Goal: Complete Application Form: Complete application form

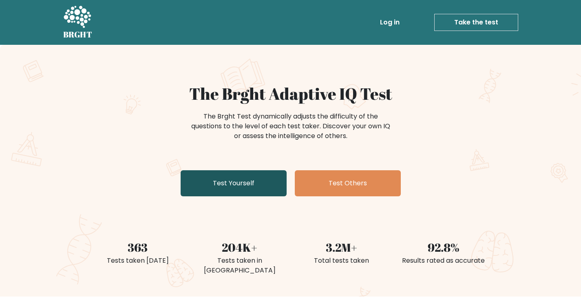
click at [238, 184] on link "Test Yourself" at bounding box center [234, 183] width 106 height 26
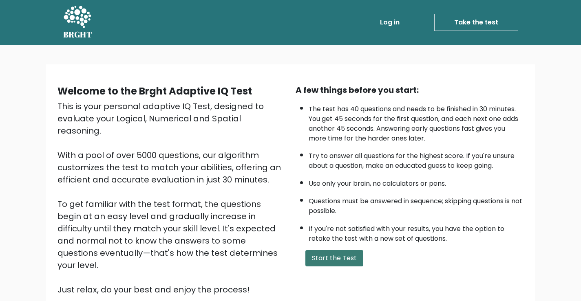
click at [320, 259] on button "Start the Test" at bounding box center [334, 258] width 58 height 16
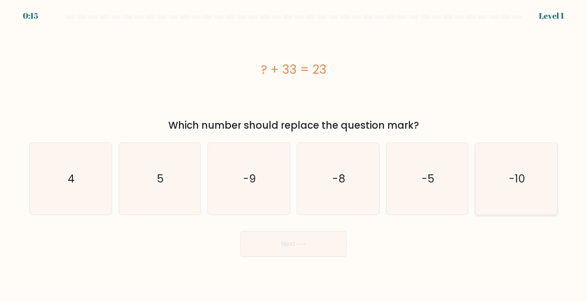
click at [521, 178] on text "-10" at bounding box center [517, 178] width 16 height 15
click at [294, 155] on input "f. -10" at bounding box center [294, 153] width 0 height 4
radio input "true"
click at [321, 250] on button "Next" at bounding box center [294, 244] width 106 height 26
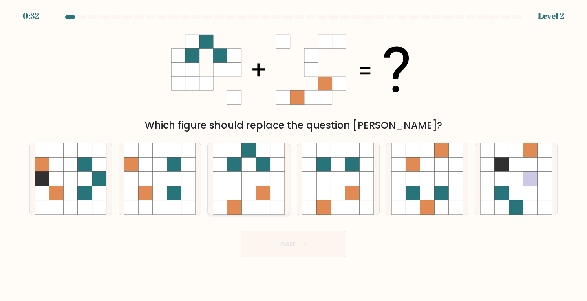
click at [250, 181] on icon at bounding box center [249, 179] width 14 height 14
click at [294, 155] on input "c." at bounding box center [294, 153] width 0 height 4
radio input "true"
click at [303, 240] on button "Next" at bounding box center [294, 244] width 106 height 26
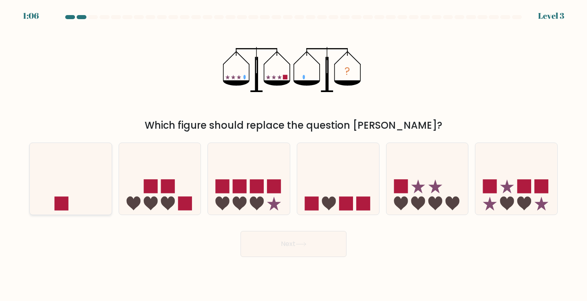
click at [85, 189] on icon at bounding box center [71, 179] width 82 height 68
click at [294, 155] on input "a." at bounding box center [294, 153] width 0 height 4
radio input "true"
click at [273, 248] on button "Next" at bounding box center [294, 244] width 106 height 26
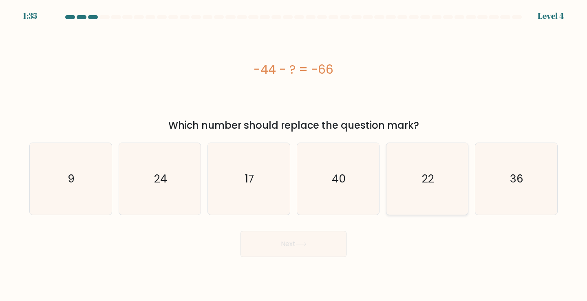
click at [447, 186] on icon "22" at bounding box center [428, 179] width 72 height 72
click at [294, 155] on input "e. 22" at bounding box center [294, 153] width 0 height 4
radio input "true"
click at [265, 243] on button "Next" at bounding box center [294, 244] width 106 height 26
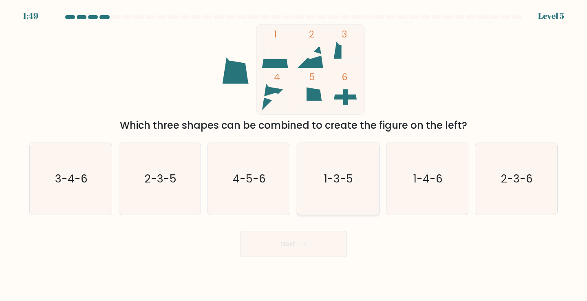
click at [352, 183] on text "1-3-5" at bounding box center [339, 178] width 29 height 15
click at [294, 155] on input "d. 1-3-5" at bounding box center [294, 153] width 0 height 4
radio input "true"
click at [323, 246] on button "Next" at bounding box center [294, 244] width 106 height 26
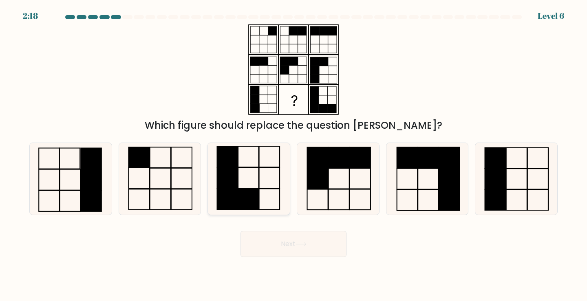
click at [249, 182] on icon at bounding box center [249, 179] width 72 height 72
click at [294, 155] on input "c." at bounding box center [294, 153] width 0 height 4
radio input "true"
click at [315, 252] on button "Next" at bounding box center [294, 244] width 106 height 26
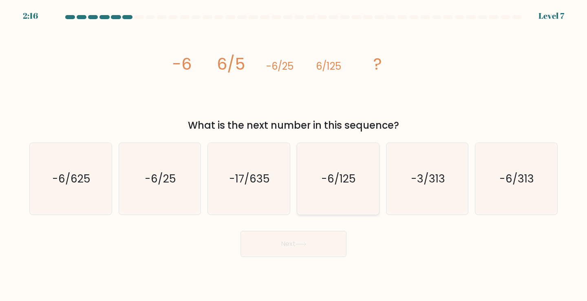
click at [341, 180] on text "-6/125" at bounding box center [339, 178] width 35 height 15
click at [294, 155] on input "d. -6/125" at bounding box center [294, 153] width 0 height 4
radio input "true"
click at [294, 237] on button "Next" at bounding box center [294, 244] width 106 height 26
click at [297, 247] on button "Next" at bounding box center [294, 244] width 106 height 26
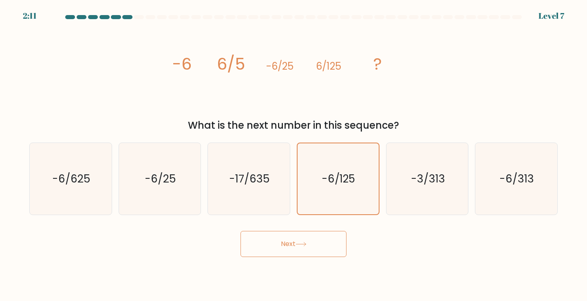
click at [273, 239] on button "Next" at bounding box center [294, 244] width 106 height 26
click at [521, 190] on icon "-6/313" at bounding box center [516, 179] width 72 height 72
click at [294, 155] on input "f. -6/313" at bounding box center [294, 153] width 0 height 4
radio input "true"
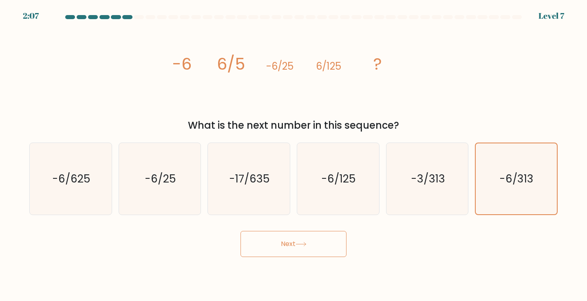
click at [312, 244] on button "Next" at bounding box center [294, 244] width 106 height 26
click at [71, 180] on text "-6/625" at bounding box center [71, 178] width 38 height 15
click at [294, 155] on input "a. -6/625" at bounding box center [294, 153] width 0 height 4
radio input "true"
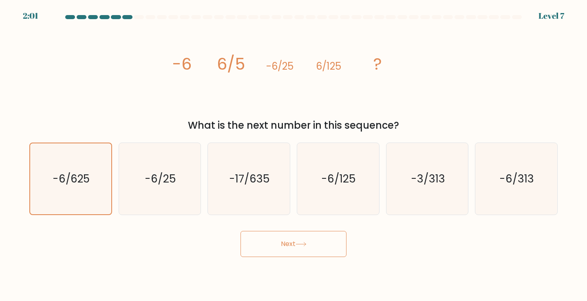
click at [298, 250] on button "Next" at bounding box center [294, 244] width 106 height 26
click at [290, 245] on button "Next" at bounding box center [294, 244] width 106 height 26
click at [162, 176] on text "-6/25" at bounding box center [160, 178] width 31 height 15
click at [294, 155] on input "b. -6/25" at bounding box center [294, 153] width 0 height 4
radio input "true"
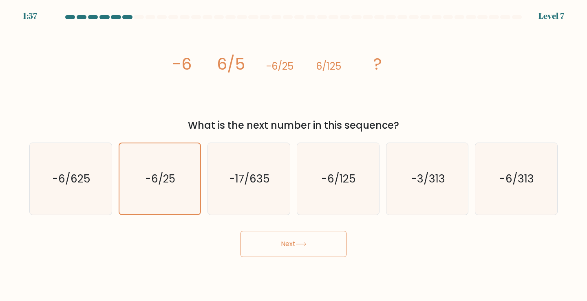
click at [290, 245] on button "Next" at bounding box center [294, 244] width 106 height 26
click at [251, 188] on icon "-17/635" at bounding box center [249, 179] width 72 height 72
click at [294, 155] on input "c. -17/635" at bounding box center [294, 153] width 0 height 4
radio input "true"
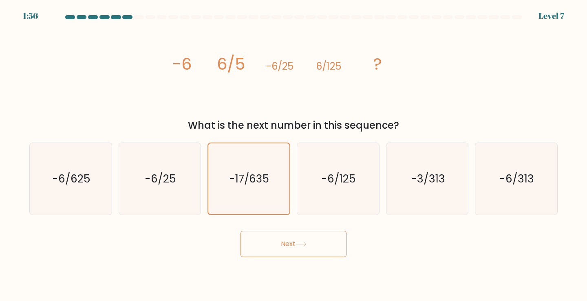
click at [291, 241] on button "Next" at bounding box center [294, 244] width 106 height 26
click at [336, 192] on icon "-6/125" at bounding box center [338, 179] width 72 height 72
click at [294, 155] on input "d. -6/125" at bounding box center [294, 153] width 0 height 4
radio input "true"
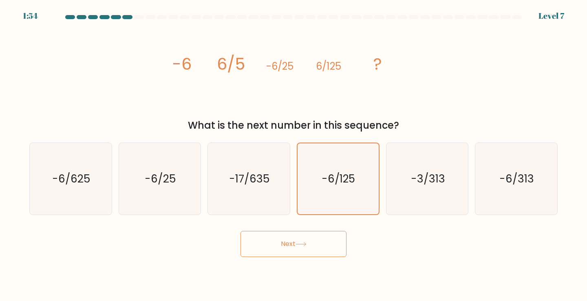
click at [300, 237] on button "Next" at bounding box center [294, 244] width 106 height 26
click at [427, 177] on text "-3/313" at bounding box center [428, 178] width 34 height 15
click at [294, 155] on input "e. -3/313" at bounding box center [294, 153] width 0 height 4
radio input "true"
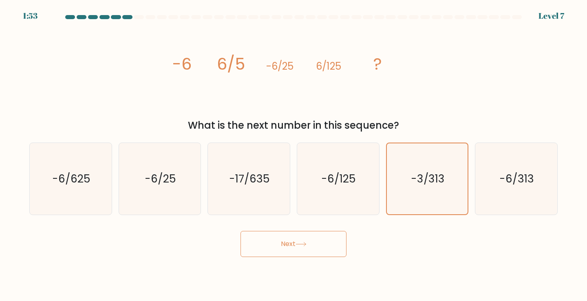
click at [306, 243] on icon at bounding box center [301, 244] width 11 height 4
drag, startPoint x: 306, startPoint y: 243, endPoint x: 457, endPoint y: 210, distance: 155.0
click at [307, 245] on icon at bounding box center [301, 244] width 11 height 4
click at [515, 176] on text "-6/313" at bounding box center [517, 178] width 35 height 15
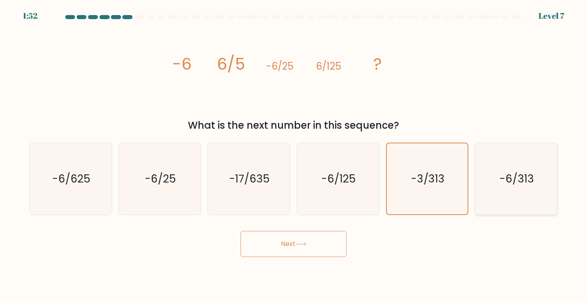
click at [294, 155] on input "f. -6/313" at bounding box center [294, 153] width 0 height 4
radio input "true"
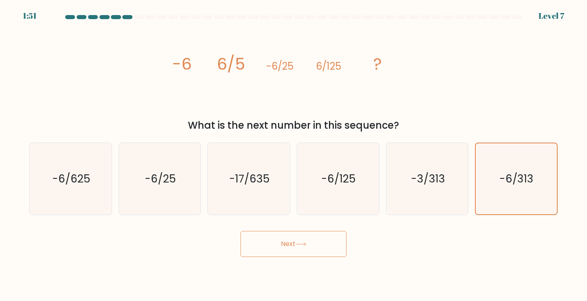
click at [283, 240] on button "Next" at bounding box center [294, 244] width 106 height 26
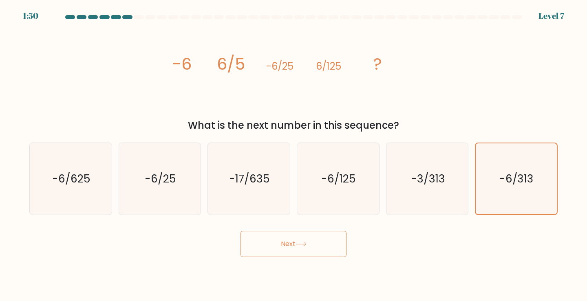
click at [283, 240] on button "Next" at bounding box center [294, 244] width 106 height 26
click at [282, 239] on button "Next" at bounding box center [294, 244] width 106 height 26
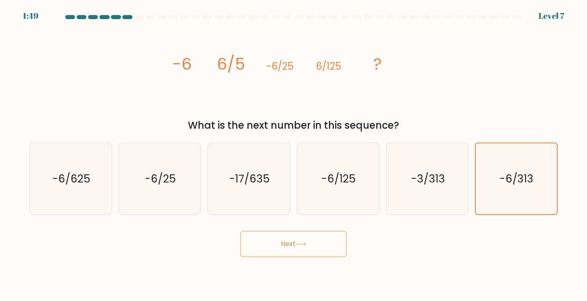
click at [282, 239] on button "Next" at bounding box center [294, 244] width 106 height 26
click at [323, 245] on button "Next" at bounding box center [294, 244] width 106 height 26
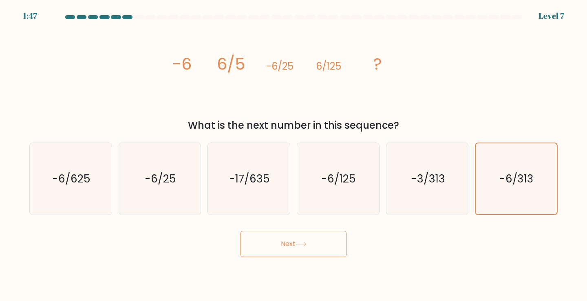
click at [323, 245] on button "Next" at bounding box center [294, 244] width 106 height 26
click at [446, 180] on icon "-3/313" at bounding box center [428, 179] width 72 height 72
click at [294, 155] on input "e. -3/313" at bounding box center [294, 153] width 0 height 4
radio input "true"
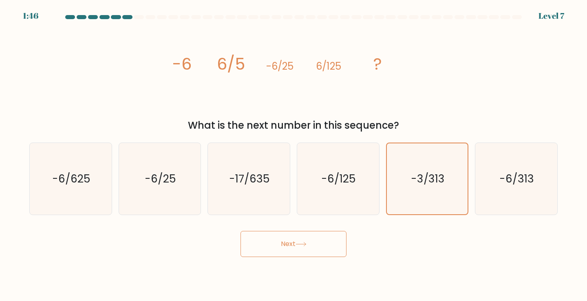
click at [303, 248] on button "Next" at bounding box center [294, 244] width 106 height 26
click at [301, 248] on button "Next" at bounding box center [294, 244] width 106 height 26
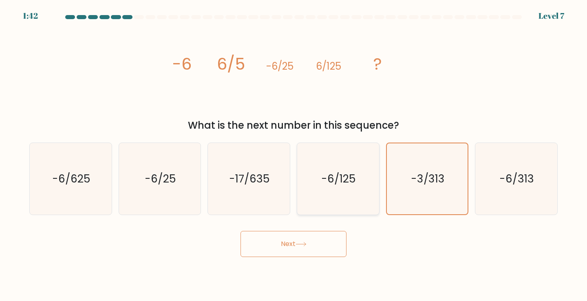
click at [373, 154] on icon "-6/125" at bounding box center [338, 179] width 72 height 72
click at [294, 154] on input "d. -6/125" at bounding box center [294, 153] width 0 height 4
radio input "true"
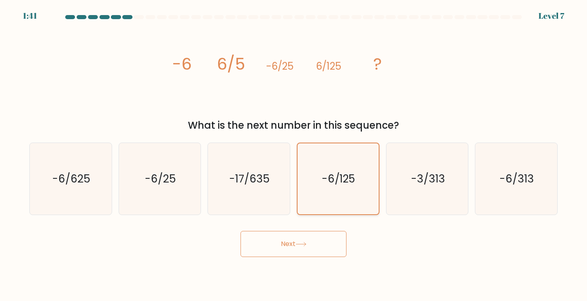
click at [367, 157] on icon "-6/125" at bounding box center [338, 179] width 71 height 71
click at [294, 155] on input "d. -6/125" at bounding box center [294, 153] width 0 height 4
click at [268, 238] on button "Next" at bounding box center [294, 244] width 106 height 26
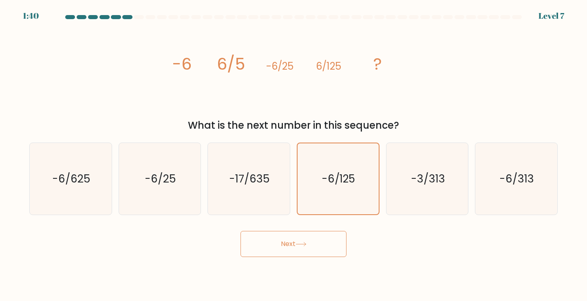
click at [268, 238] on button "Next" at bounding box center [294, 244] width 106 height 26
click at [290, 241] on button "Next" at bounding box center [294, 244] width 106 height 26
click at [288, 244] on button "Next" at bounding box center [294, 244] width 106 height 26
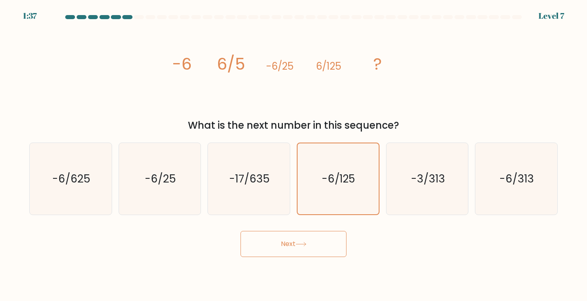
click at [288, 244] on button "Next" at bounding box center [294, 244] width 106 height 26
click at [124, 19] on div at bounding box center [127, 17] width 10 height 4
click at [115, 17] on div at bounding box center [116, 17] width 10 height 4
click at [138, 17] on div at bounding box center [139, 17] width 10 height 4
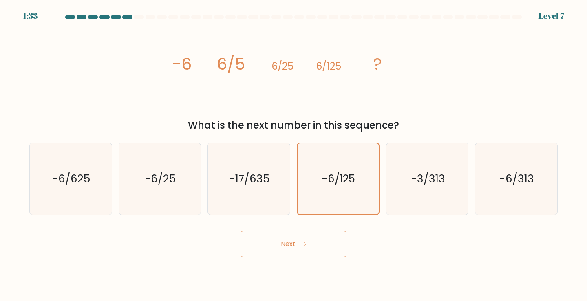
click at [138, 17] on div at bounding box center [139, 17] width 10 height 4
click at [464, 179] on div "-3/313" at bounding box center [427, 179] width 83 height 73
click at [294, 155] on input "e. -3/313" at bounding box center [294, 153] width 0 height 4
radio input "true"
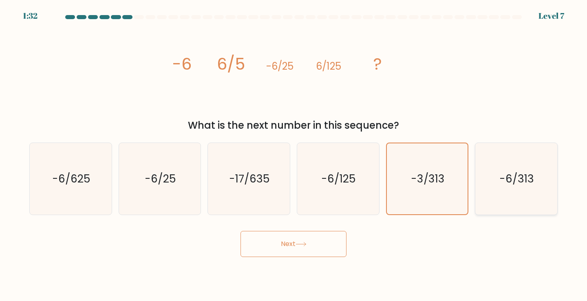
click at [495, 173] on icon "-6/313" at bounding box center [516, 179] width 72 height 72
click at [294, 155] on input "f. -6/313" at bounding box center [294, 153] width 0 height 4
radio input "true"
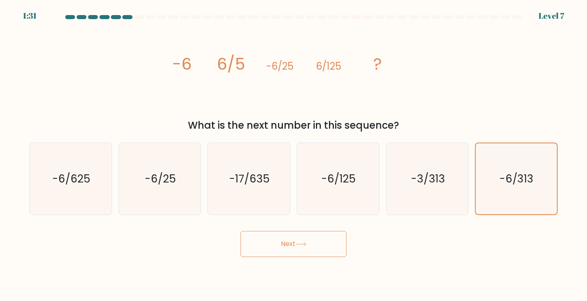
click at [263, 242] on button "Next" at bounding box center [294, 244] width 106 height 26
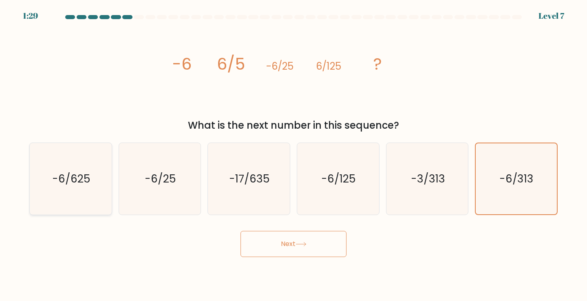
click at [105, 179] on icon "-6/625" at bounding box center [71, 179] width 72 height 72
click at [294, 155] on input "a. -6/625" at bounding box center [294, 153] width 0 height 4
radio input "true"
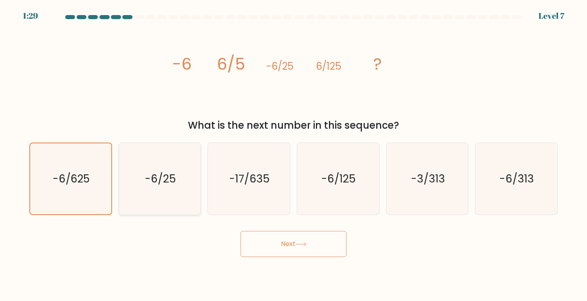
click at [151, 179] on text "-6/25" at bounding box center [160, 178] width 31 height 15
click at [294, 155] on input "b. -6/25" at bounding box center [294, 153] width 0 height 4
radio input "true"
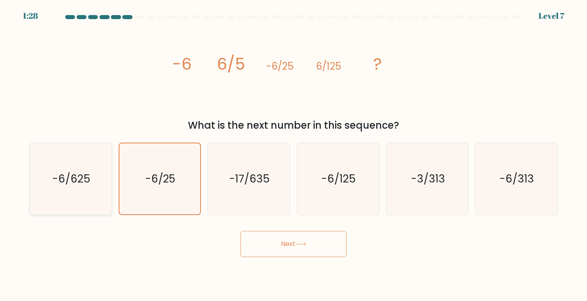
click at [95, 185] on icon "-6/625" at bounding box center [71, 179] width 72 height 72
click at [294, 155] on input "a. -6/625" at bounding box center [294, 153] width 0 height 4
radio input "true"
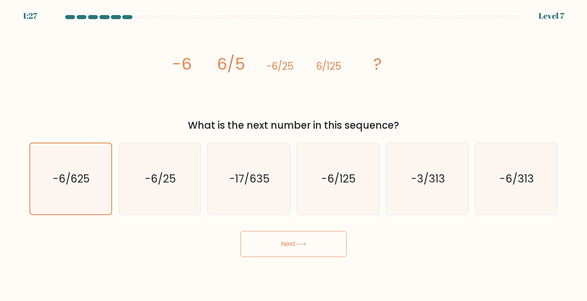
click at [286, 243] on button "Next" at bounding box center [294, 244] width 106 height 26
click at [249, 180] on text "-17/635" at bounding box center [249, 178] width 41 height 15
click at [294, 155] on input "c. -17/635" at bounding box center [294, 153] width 0 height 4
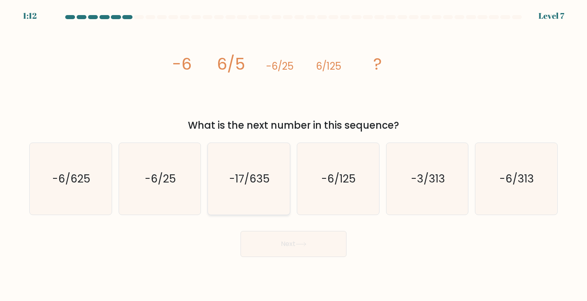
radio input "true"
click at [287, 242] on button "Next" at bounding box center [294, 244] width 106 height 26
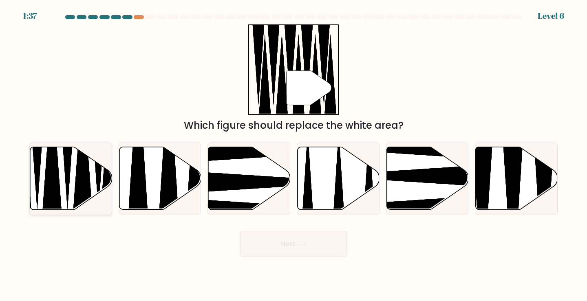
click at [54, 172] on icon at bounding box center [52, 153] width 21 height 144
click at [294, 155] on input "a." at bounding box center [294, 153] width 0 height 4
radio input "true"
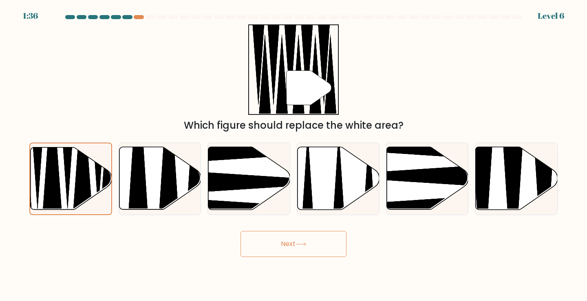
click at [295, 246] on button "Next" at bounding box center [294, 244] width 106 height 26
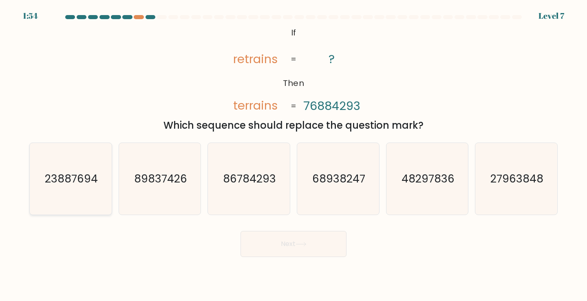
click at [64, 183] on text "23887694" at bounding box center [71, 178] width 53 height 15
click at [294, 155] on input "a. 23887694" at bounding box center [294, 153] width 0 height 4
radio input "true"
click at [174, 182] on text "89837426" at bounding box center [160, 178] width 53 height 15
click at [294, 155] on input "b. 89837426" at bounding box center [294, 153] width 0 height 4
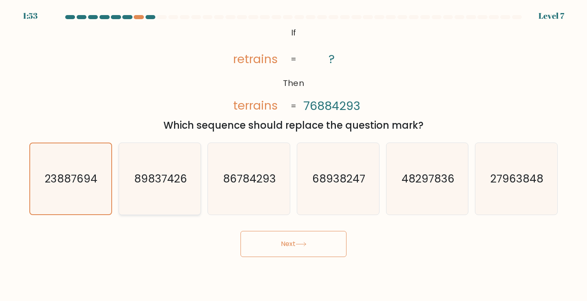
radio input "true"
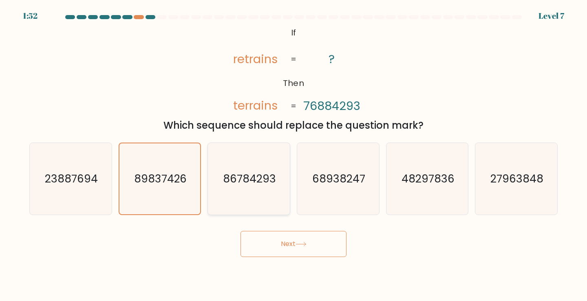
click at [246, 183] on text "86784293" at bounding box center [249, 178] width 53 height 15
click at [294, 155] on input "c. 86784293" at bounding box center [294, 153] width 0 height 4
radio input "true"
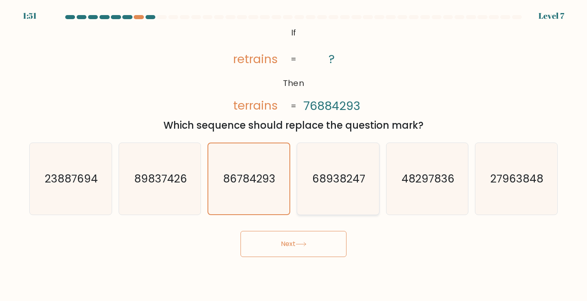
click at [325, 186] on icon "68938247" at bounding box center [338, 179] width 72 height 72
click at [294, 155] on input "d. 68938247" at bounding box center [294, 153] width 0 height 4
radio input "true"
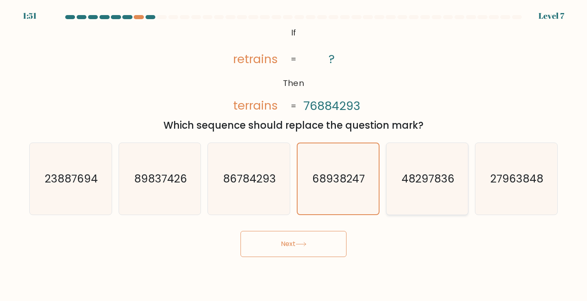
click at [426, 193] on icon "48297836" at bounding box center [428, 179] width 72 height 72
click at [294, 155] on input "e. 48297836" at bounding box center [294, 153] width 0 height 4
radio input "true"
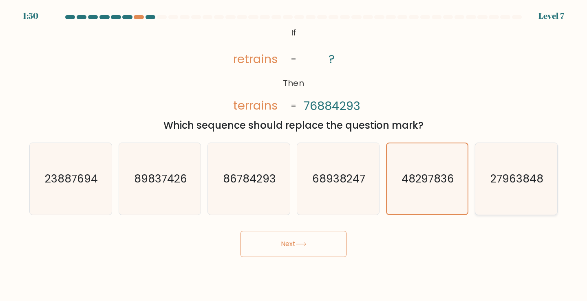
click at [511, 185] on text "27963848" at bounding box center [517, 178] width 53 height 15
click at [294, 155] on input "f. 27963848" at bounding box center [294, 153] width 0 height 4
radio input "true"
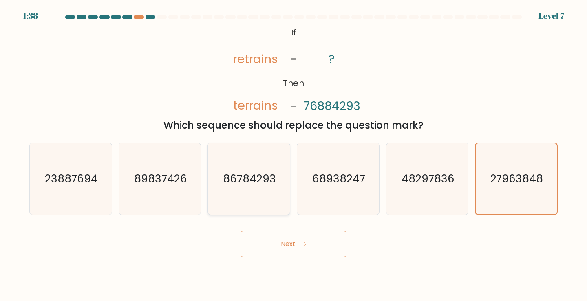
click at [259, 181] on text "86784293" at bounding box center [249, 178] width 53 height 15
click at [294, 155] on input "c. 86784293" at bounding box center [294, 153] width 0 height 4
radio input "true"
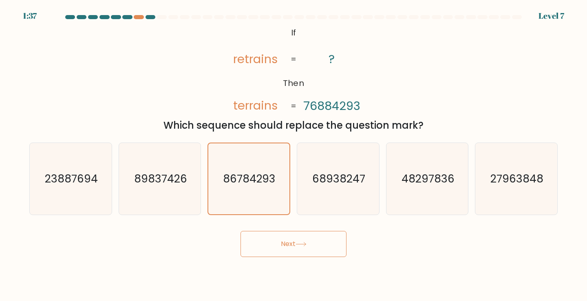
click at [277, 239] on button "Next" at bounding box center [294, 244] width 106 height 26
click at [296, 247] on button "Next" at bounding box center [294, 244] width 106 height 26
click at [77, 186] on icon "23887694" at bounding box center [71, 179] width 72 height 72
click at [294, 155] on input "a. 23887694" at bounding box center [294, 153] width 0 height 4
radio input "true"
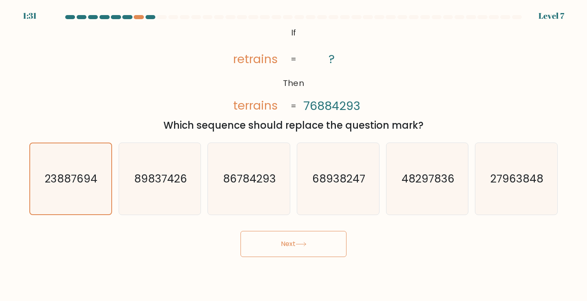
click at [292, 243] on button "Next" at bounding box center [294, 244] width 106 height 26
click at [174, 194] on icon "89837426" at bounding box center [160, 179] width 72 height 72
click at [294, 155] on input "b. 89837426" at bounding box center [294, 153] width 0 height 4
radio input "true"
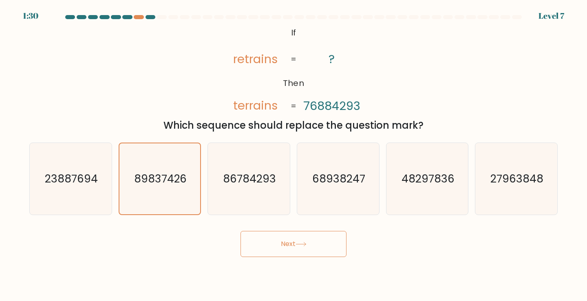
click at [283, 246] on button "Next" at bounding box center [294, 244] width 106 height 26
click at [341, 195] on icon "68938247" at bounding box center [338, 179] width 72 height 72
click at [294, 155] on input "d. 68938247" at bounding box center [294, 153] width 0 height 4
radio input "true"
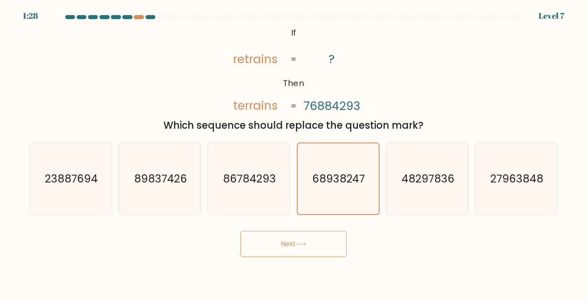
click at [320, 251] on button "Next" at bounding box center [294, 244] width 106 height 26
click at [420, 188] on icon "48297836" at bounding box center [428, 179] width 72 height 72
click at [294, 155] on input "e. 48297836" at bounding box center [294, 153] width 0 height 4
radio input "true"
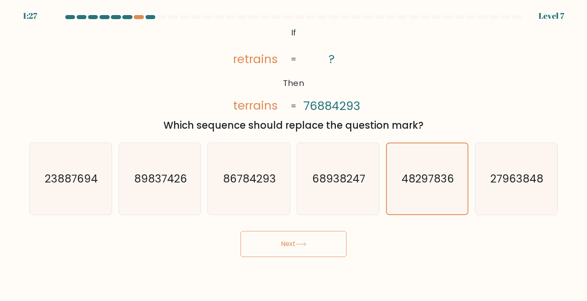
click at [326, 250] on button "Next" at bounding box center [294, 244] width 106 height 26
click at [511, 174] on text "27963848" at bounding box center [517, 178] width 53 height 15
click at [294, 155] on input "f. 27963848" at bounding box center [294, 153] width 0 height 4
radio input "true"
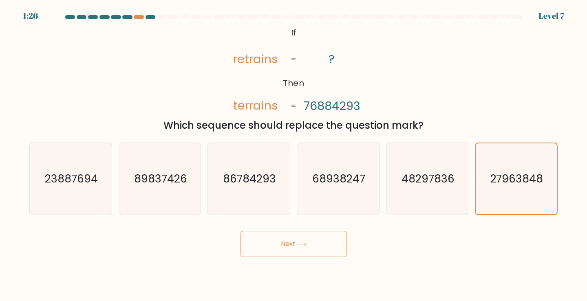
click at [308, 241] on button "Next" at bounding box center [294, 244] width 106 height 26
click at [249, 188] on icon "86784293" at bounding box center [249, 179] width 72 height 72
click at [294, 155] on input "c. 86784293" at bounding box center [294, 153] width 0 height 4
radio input "true"
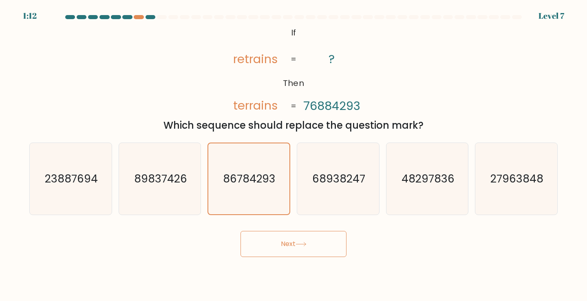
click at [279, 239] on button "Next" at bounding box center [294, 244] width 106 height 26
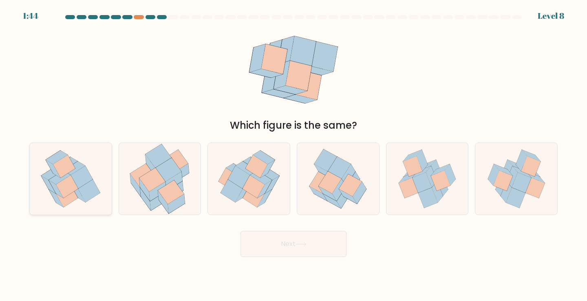
click at [55, 179] on icon at bounding box center [60, 178] width 22 height 14
click at [294, 155] on input "a." at bounding box center [294, 153] width 0 height 4
radio input "true"
click at [285, 246] on button "Next" at bounding box center [294, 244] width 106 height 26
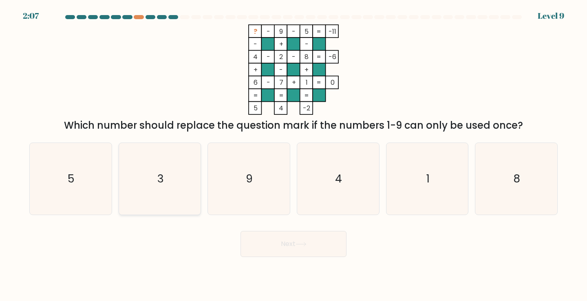
click at [157, 180] on text "3" at bounding box center [160, 178] width 7 height 15
click at [294, 155] on input "b. 3" at bounding box center [294, 153] width 0 height 4
radio input "true"
click at [268, 238] on button "Next" at bounding box center [294, 244] width 106 height 26
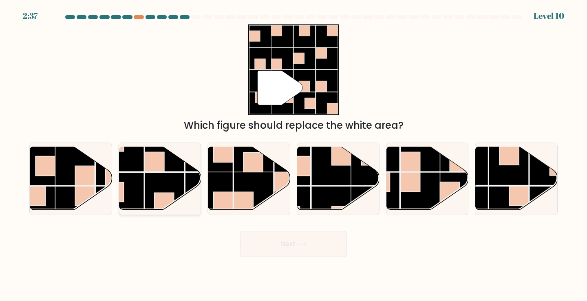
click at [149, 183] on rect at bounding box center [165, 193] width 40 height 40
click at [294, 155] on input "b." at bounding box center [294, 153] width 0 height 4
radio input "true"
click at [279, 240] on button "Next" at bounding box center [294, 244] width 106 height 26
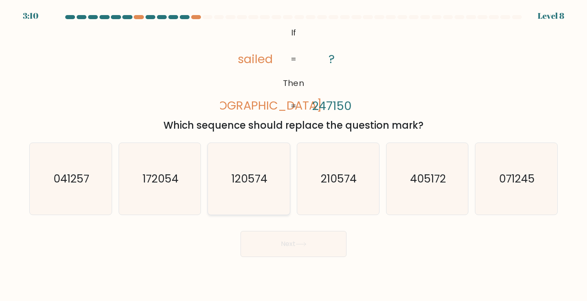
click at [270, 184] on icon "120574" at bounding box center [249, 179] width 72 height 72
click at [294, 155] on input "c. 120574" at bounding box center [294, 153] width 0 height 4
radio input "true"
click at [285, 237] on button "Next" at bounding box center [294, 244] width 106 height 26
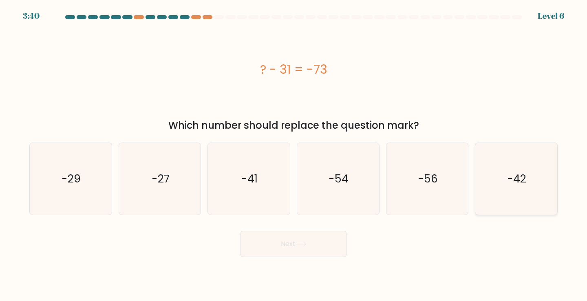
click at [536, 188] on icon "-42" at bounding box center [516, 179] width 72 height 72
click at [294, 155] on input "f. -42" at bounding box center [294, 153] width 0 height 4
radio input "true"
click at [307, 243] on icon at bounding box center [301, 244] width 11 height 4
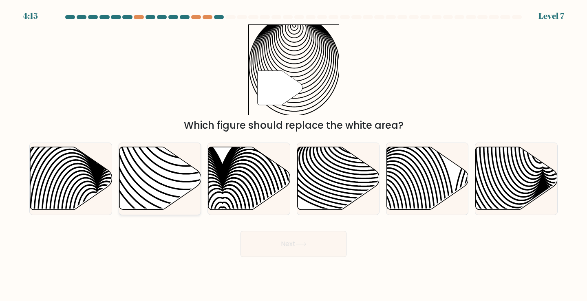
click at [146, 192] on icon at bounding box center [186, 146] width 165 height 165
click at [294, 155] on input "b." at bounding box center [294, 153] width 0 height 4
radio input "true"
click at [301, 245] on icon at bounding box center [301, 244] width 11 height 4
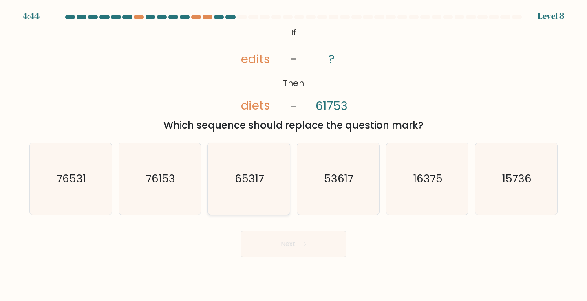
click at [239, 187] on icon "65317" at bounding box center [249, 179] width 72 height 72
click at [294, 155] on input "c. 65317" at bounding box center [294, 153] width 0 height 4
radio input "true"
click at [300, 255] on button "Next" at bounding box center [294, 244] width 106 height 26
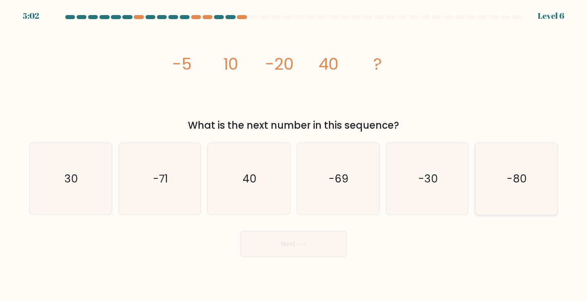
click at [513, 192] on icon "-80" at bounding box center [516, 179] width 72 height 72
click at [294, 155] on input "f. -80" at bounding box center [294, 153] width 0 height 4
radio input "true"
click at [307, 247] on icon at bounding box center [301, 244] width 11 height 4
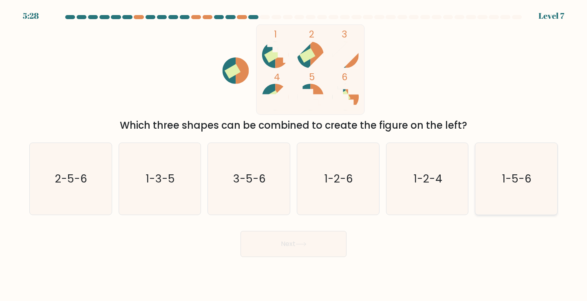
click at [520, 189] on icon "1-5-6" at bounding box center [516, 179] width 72 height 72
click at [294, 155] on input "f. 1-5-6" at bounding box center [294, 153] width 0 height 4
radio input "true"
click at [296, 247] on button "Next" at bounding box center [294, 244] width 106 height 26
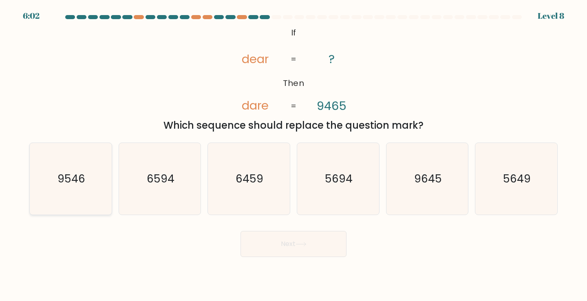
click at [66, 180] on text "9546" at bounding box center [72, 178] width 28 height 15
click at [294, 155] on input "a. 9546" at bounding box center [294, 153] width 0 height 4
radio input "true"
click at [271, 242] on button "Next" at bounding box center [294, 244] width 106 height 26
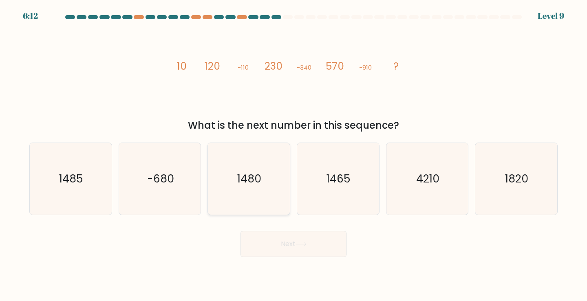
click at [260, 176] on text "1480" at bounding box center [250, 178] width 24 height 15
click at [294, 155] on input "c. 1480" at bounding box center [294, 153] width 0 height 4
radio input "true"
click at [301, 246] on icon at bounding box center [301, 244] width 11 height 4
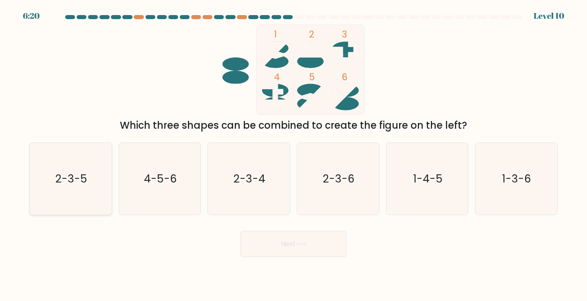
click at [90, 177] on icon "2-3-5" at bounding box center [71, 179] width 72 height 72
click at [294, 155] on input "a. 2-3-5" at bounding box center [294, 153] width 0 height 4
radio input "true"
click at [305, 246] on icon at bounding box center [301, 244] width 11 height 4
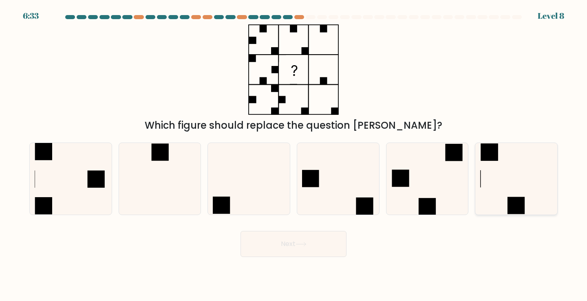
click at [514, 181] on icon at bounding box center [516, 179] width 72 height 72
click at [294, 155] on input "f." at bounding box center [294, 153] width 0 height 4
radio input "true"
click at [304, 244] on icon at bounding box center [301, 244] width 11 height 4
click at [286, 246] on button "Next" at bounding box center [294, 244] width 106 height 26
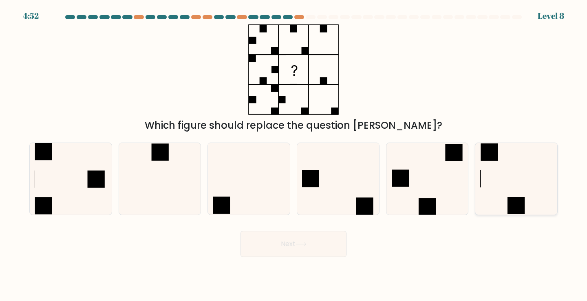
click at [520, 185] on icon at bounding box center [516, 179] width 72 height 72
click at [294, 155] on input "f." at bounding box center [294, 153] width 0 height 4
radio input "true"
click at [315, 241] on button "Next" at bounding box center [294, 244] width 106 height 26
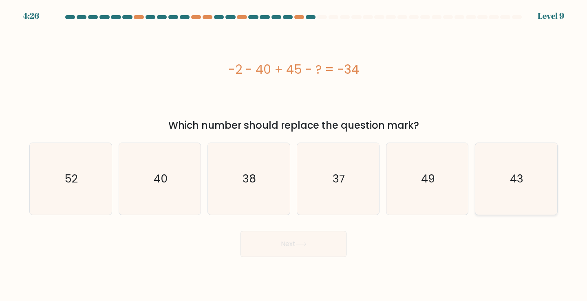
click at [513, 182] on text "43" at bounding box center [517, 178] width 13 height 15
click at [294, 155] on input "f. 43" at bounding box center [294, 153] width 0 height 4
radio input "true"
click at [300, 245] on icon at bounding box center [301, 244] width 11 height 4
click at [285, 240] on button "Next" at bounding box center [294, 244] width 106 height 26
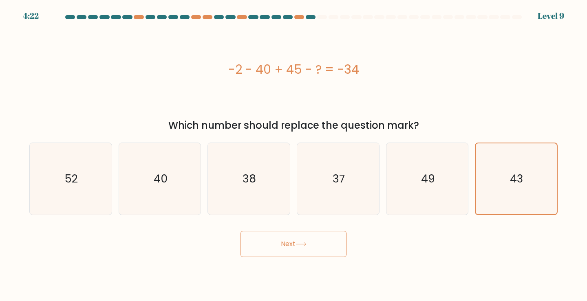
click at [292, 247] on button "Next" at bounding box center [294, 244] width 106 height 26
click at [333, 160] on icon "37" at bounding box center [338, 179] width 72 height 72
click at [294, 155] on input "d. 37" at bounding box center [294, 153] width 0 height 4
radio input "true"
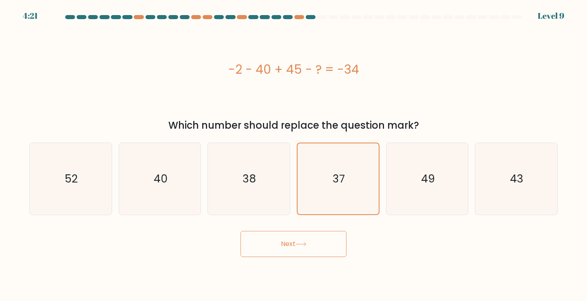
click at [281, 245] on button "Next" at bounding box center [294, 244] width 106 height 26
click at [506, 186] on icon "43" at bounding box center [516, 179] width 72 height 72
click at [294, 155] on input "f. 43" at bounding box center [294, 153] width 0 height 4
radio input "true"
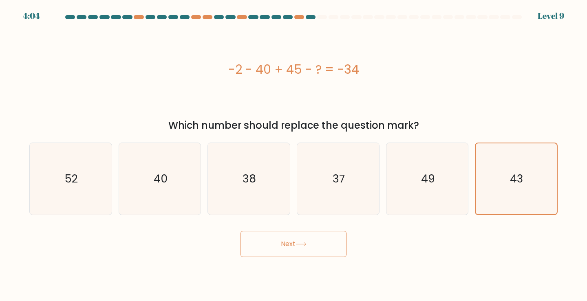
click at [301, 251] on button "Next" at bounding box center [294, 244] width 106 height 26
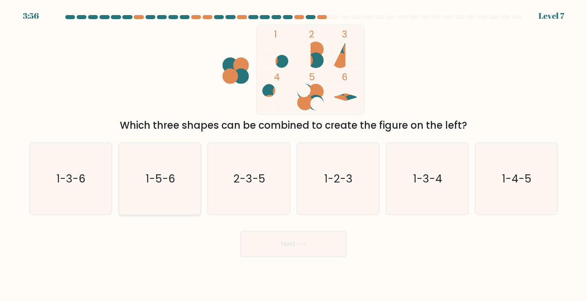
click at [155, 186] on text "1-5-6" at bounding box center [160, 178] width 29 height 15
click at [294, 155] on input "b. 1-5-6" at bounding box center [294, 153] width 0 height 4
radio input "true"
click at [301, 242] on button "Next" at bounding box center [294, 244] width 106 height 26
click at [285, 246] on button "Next" at bounding box center [294, 244] width 106 height 26
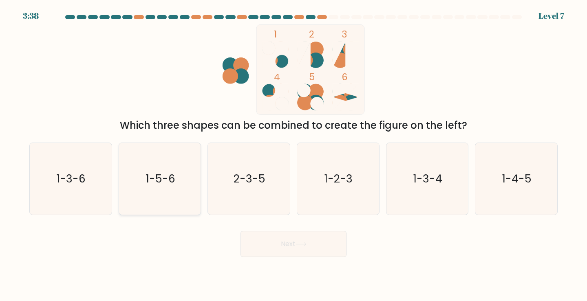
click at [166, 184] on text "1-5-6" at bounding box center [160, 178] width 29 height 15
click at [294, 155] on input "b. 1-5-6" at bounding box center [294, 153] width 0 height 4
radio input "true"
click at [283, 248] on button "Next" at bounding box center [294, 244] width 106 height 26
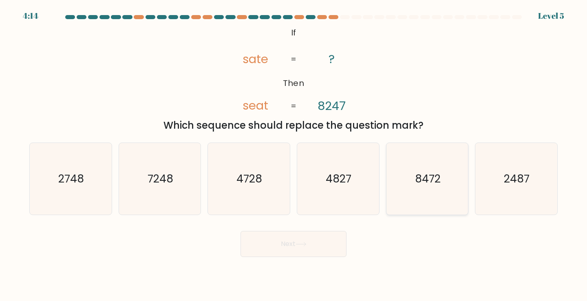
drag, startPoint x: 448, startPoint y: 178, endPoint x: 425, endPoint y: 185, distance: 24.7
click at [448, 178] on icon "8472" at bounding box center [428, 179] width 72 height 72
click at [294, 155] on input "e. 8472" at bounding box center [294, 153] width 0 height 4
radio input "true"
click at [323, 248] on button "Next" at bounding box center [294, 244] width 106 height 26
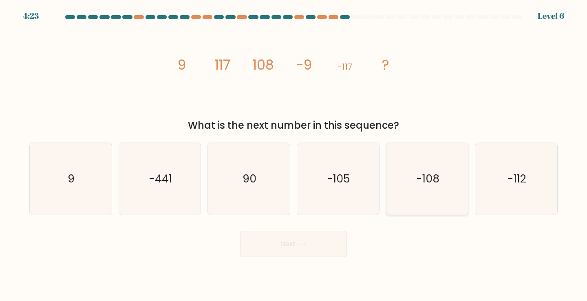
click at [434, 179] on text "-108" at bounding box center [427, 178] width 23 height 15
click at [294, 155] on input "e. -108" at bounding box center [294, 153] width 0 height 4
radio input "true"
click at [296, 243] on button "Next" at bounding box center [294, 244] width 106 height 26
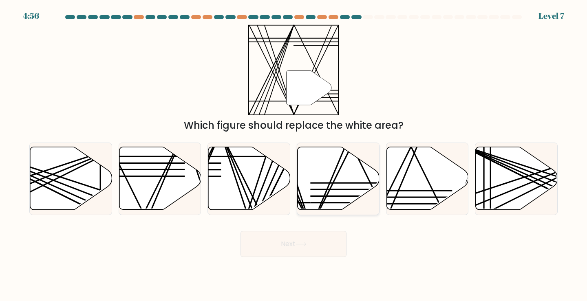
click at [326, 179] on icon at bounding box center [339, 178] width 82 height 63
click at [294, 155] on input "d." at bounding box center [294, 153] width 0 height 4
radio input "true"
click at [287, 243] on button "Next" at bounding box center [294, 244] width 106 height 26
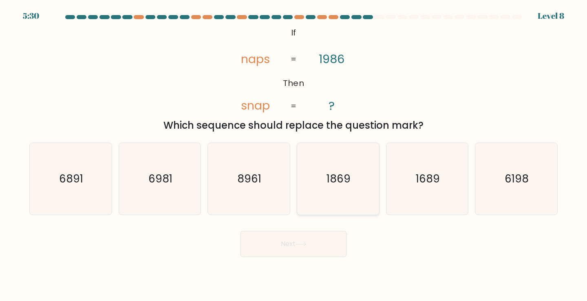
click at [342, 187] on icon "1869" at bounding box center [338, 179] width 72 height 72
click at [294, 155] on input "d. 1869" at bounding box center [294, 153] width 0 height 4
radio input "true"
click at [315, 247] on button "Next" at bounding box center [294, 244] width 106 height 26
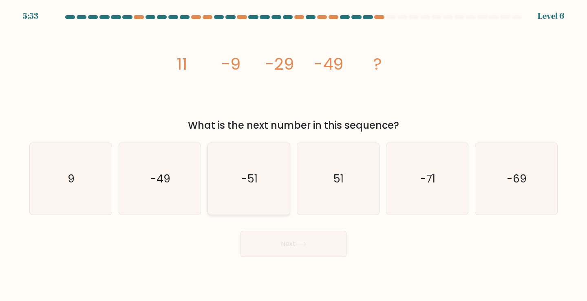
click at [260, 181] on icon "-51" at bounding box center [249, 179] width 72 height 72
click at [294, 155] on input "c. -51" at bounding box center [294, 153] width 0 height 4
radio input "true"
click at [283, 239] on button "Next" at bounding box center [294, 244] width 106 height 26
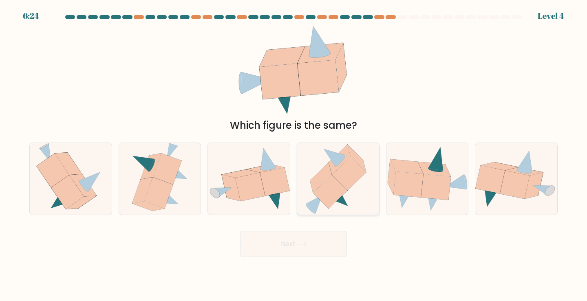
click at [345, 183] on icon at bounding box center [349, 173] width 34 height 33
click at [294, 155] on input "d." at bounding box center [294, 153] width 0 height 4
radio input "true"
click at [303, 244] on icon at bounding box center [301, 244] width 11 height 4
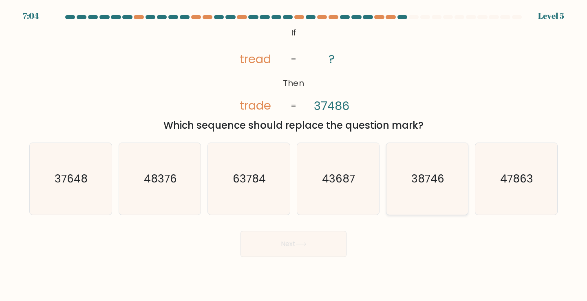
click at [414, 178] on text "38746" at bounding box center [428, 178] width 33 height 15
click at [294, 155] on input "e. 38746" at bounding box center [294, 153] width 0 height 4
radio input "true"
click at [281, 254] on button "Next" at bounding box center [294, 244] width 106 height 26
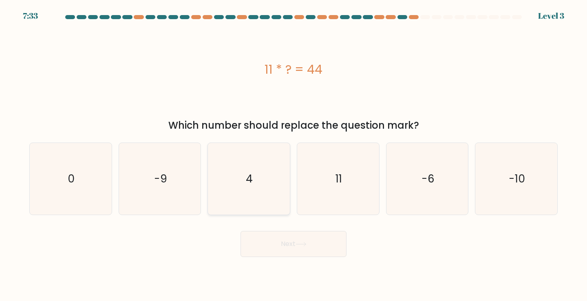
click at [250, 173] on text "4" at bounding box center [249, 178] width 7 height 15
click at [294, 155] on input "c. 4" at bounding box center [294, 153] width 0 height 4
radio input "true"
click at [287, 246] on button "Next" at bounding box center [294, 244] width 106 height 26
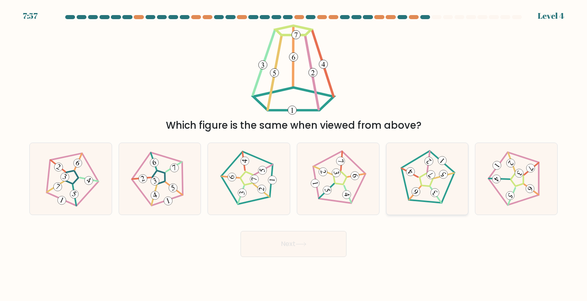
click at [424, 178] on icon at bounding box center [427, 179] width 58 height 58
click at [294, 155] on input "e." at bounding box center [294, 153] width 0 height 4
radio input "true"
click at [299, 248] on button "Next" at bounding box center [294, 244] width 106 height 26
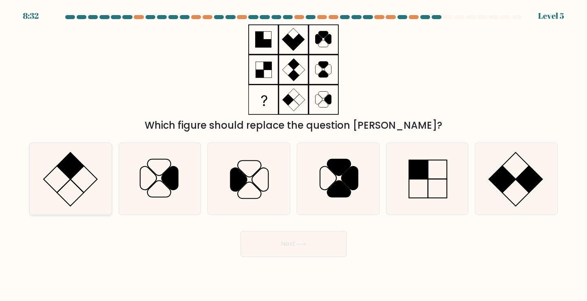
click at [75, 167] on rect at bounding box center [70, 166] width 27 height 27
click at [294, 155] on input "a." at bounding box center [294, 153] width 0 height 4
radio input "true"
click at [280, 240] on button "Next" at bounding box center [294, 244] width 106 height 26
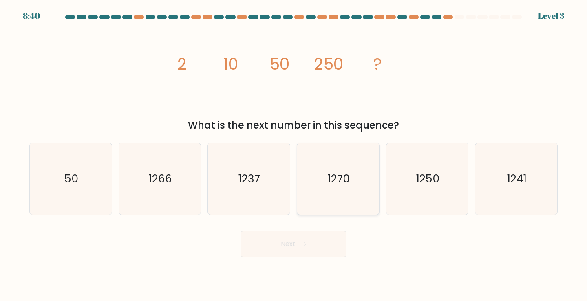
drag, startPoint x: 336, startPoint y: 184, endPoint x: 339, endPoint y: 188, distance: 4.4
click at [337, 185] on text "1270" at bounding box center [339, 178] width 22 height 15
click at [294, 155] on input "d. 1270" at bounding box center [294, 153] width 0 height 4
radio input "true"
click at [289, 248] on button "Next" at bounding box center [294, 244] width 106 height 26
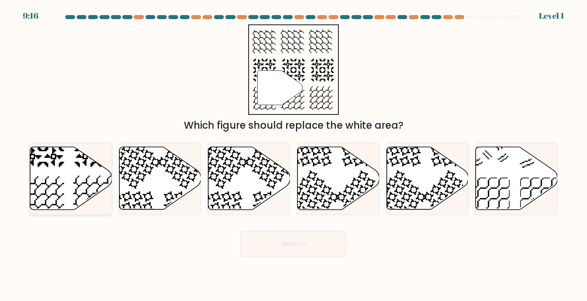
click at [69, 180] on icon at bounding box center [71, 178] width 82 height 63
click at [294, 155] on input "a." at bounding box center [294, 153] width 0 height 4
radio input "true"
click at [295, 248] on button "Next" at bounding box center [294, 244] width 106 height 26
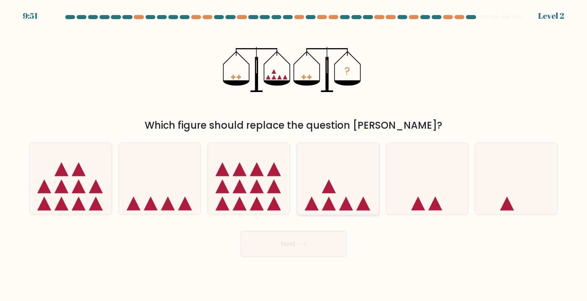
click at [357, 193] on icon at bounding box center [338, 179] width 82 height 68
click at [294, 155] on input "d." at bounding box center [294, 153] width 0 height 4
radio input "true"
click at [316, 247] on button "Next" at bounding box center [294, 244] width 106 height 26
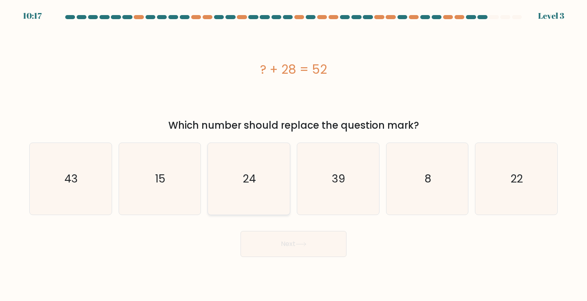
click at [254, 181] on text "24" at bounding box center [249, 178] width 13 height 15
click at [294, 155] on input "c. 24" at bounding box center [294, 153] width 0 height 4
radio input "true"
click at [282, 239] on button "Next" at bounding box center [294, 244] width 106 height 26
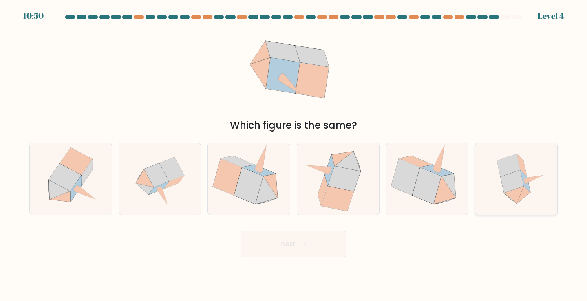
click at [525, 186] on icon at bounding box center [526, 181] width 10 height 22
click at [294, 155] on input "f." at bounding box center [294, 153] width 0 height 4
radio input "true"
click at [294, 250] on button "Next" at bounding box center [294, 244] width 106 height 26
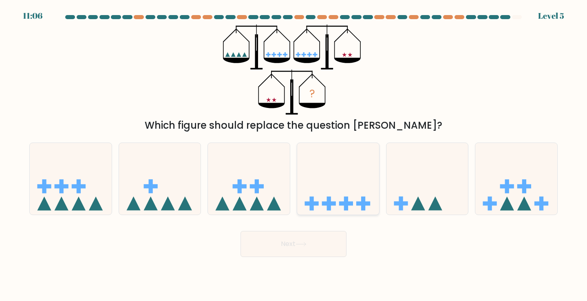
click at [354, 201] on icon at bounding box center [338, 179] width 82 height 68
click at [294, 155] on input "d." at bounding box center [294, 153] width 0 height 4
radio input "true"
click at [297, 243] on button "Next" at bounding box center [294, 244] width 106 height 26
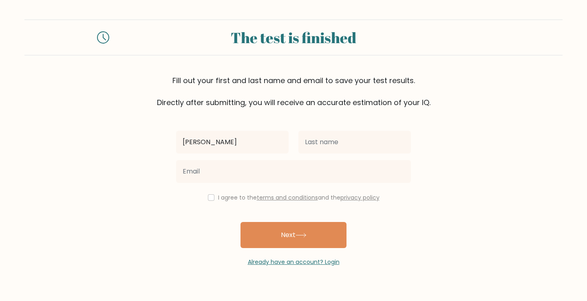
type input "[PERSON_NAME]"
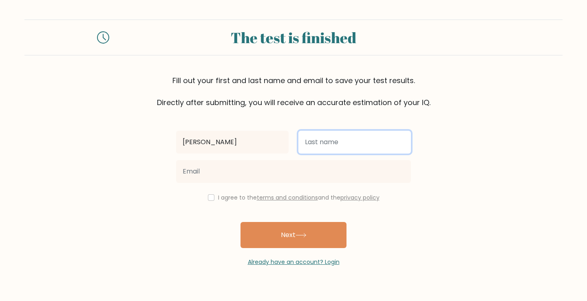
click at [341, 143] on input "text" at bounding box center [355, 142] width 113 height 23
type input "Pojadas"
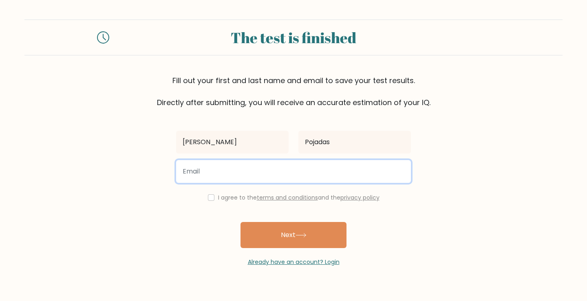
click at [274, 170] on input "email" at bounding box center [293, 171] width 235 height 23
type input "[EMAIL_ADDRESS][DOMAIN_NAME]"
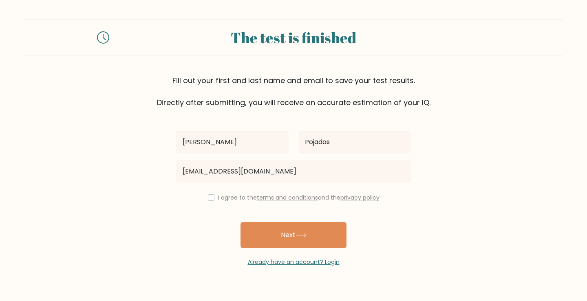
click at [218, 199] on label "I agree to the terms and conditions and the privacy policy" at bounding box center [299, 198] width 162 height 8
click at [208, 197] on input "checkbox" at bounding box center [211, 198] width 7 height 7
checkbox input "true"
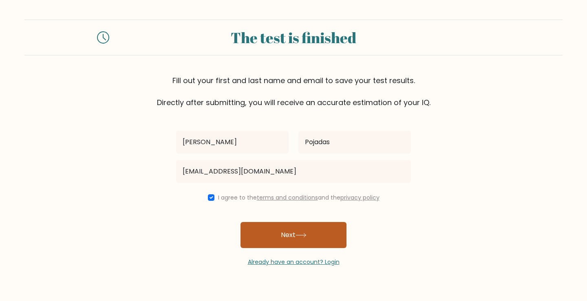
click at [297, 239] on button "Next" at bounding box center [294, 235] width 106 height 26
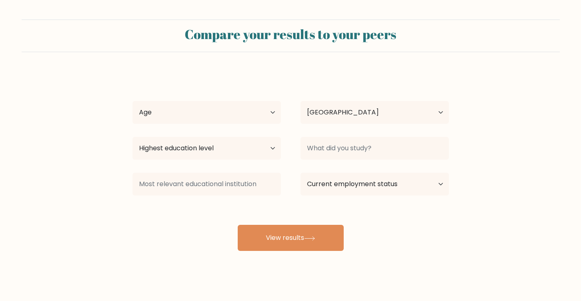
select select "PH"
click at [251, 114] on select "Age Under [DEMOGRAPHIC_DATA] [DEMOGRAPHIC_DATA] [DEMOGRAPHIC_DATA] [DEMOGRAPHIC…" at bounding box center [207, 112] width 148 height 23
select select "25_34"
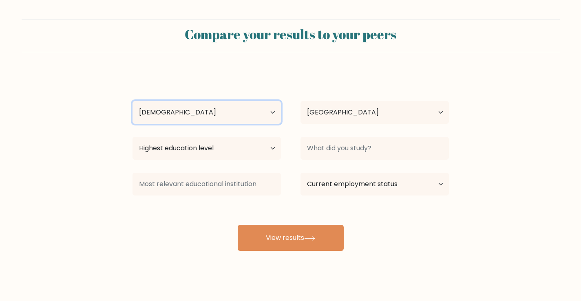
click at [133, 101] on select "Age Under [DEMOGRAPHIC_DATA] [DEMOGRAPHIC_DATA] [DEMOGRAPHIC_DATA] [DEMOGRAPHIC…" at bounding box center [207, 112] width 148 height 23
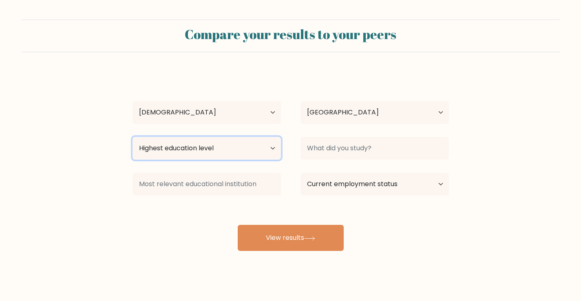
click at [223, 152] on select "Highest education level No schooling Primary Lower Secondary Upper Secondary Oc…" at bounding box center [207, 148] width 148 height 23
select select "bachelors_degree"
click at [133, 137] on select "Highest education level No schooling Primary Lower Secondary Upper Secondary Oc…" at bounding box center [207, 148] width 148 height 23
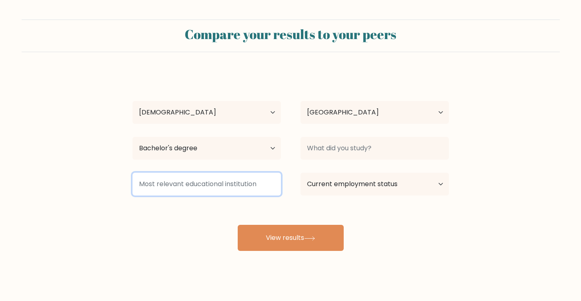
click at [214, 192] on input at bounding box center [207, 184] width 148 height 23
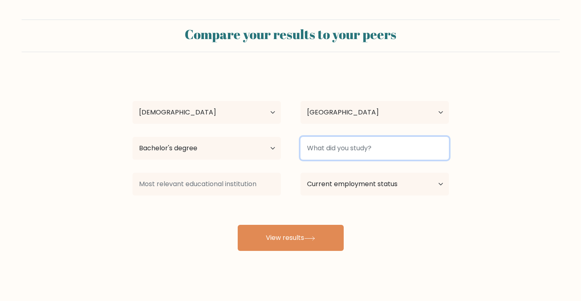
click at [326, 149] on input at bounding box center [375, 148] width 148 height 23
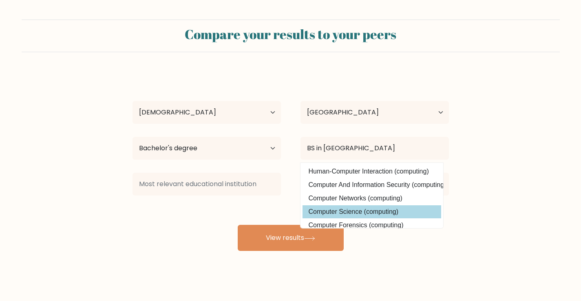
click at [353, 212] on div "[PERSON_NAME] Age Under [DEMOGRAPHIC_DATA] [DEMOGRAPHIC_DATA] [DEMOGRAPHIC_DATA…" at bounding box center [291, 161] width 326 height 179
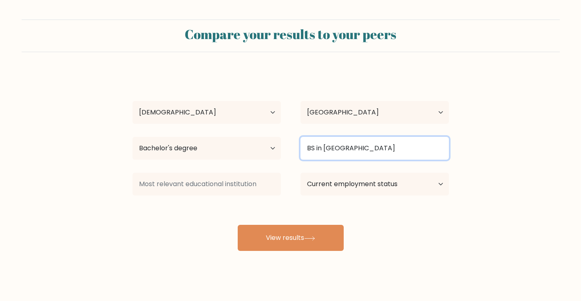
click at [367, 152] on input "BS in COmputer" at bounding box center [375, 148] width 148 height 23
drag, startPoint x: 377, startPoint y: 148, endPoint x: 257, endPoint y: 153, distance: 120.4
click at [253, 149] on div "Highest education level No schooling Primary Lower Secondary Upper Secondary Oc…" at bounding box center [291, 148] width 336 height 29
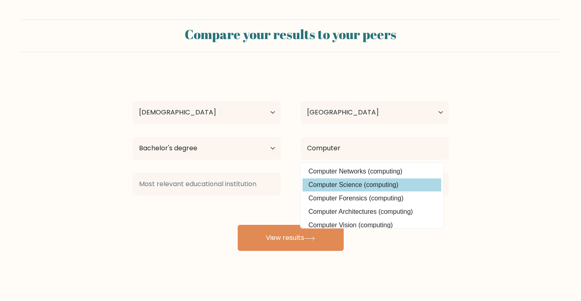
click at [345, 186] on option "Computer Science (computing)" at bounding box center [372, 185] width 139 height 13
type input "Computer Science"
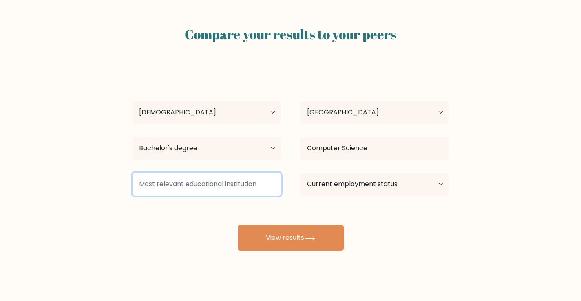
click at [185, 185] on input at bounding box center [207, 184] width 148 height 23
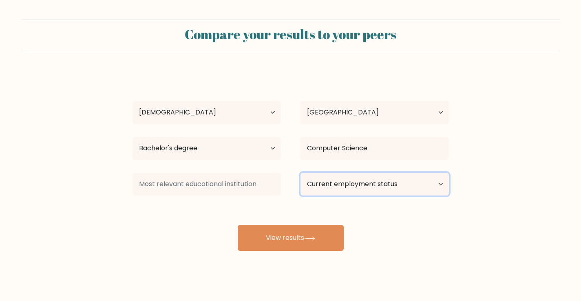
click at [338, 184] on select "Current employment status Employed Student Retired Other / prefer not to answer" at bounding box center [375, 184] width 148 height 23
select select "employed"
click at [301, 173] on select "Current employment status Employed Student Retired Other / prefer not to answer" at bounding box center [375, 184] width 148 height 23
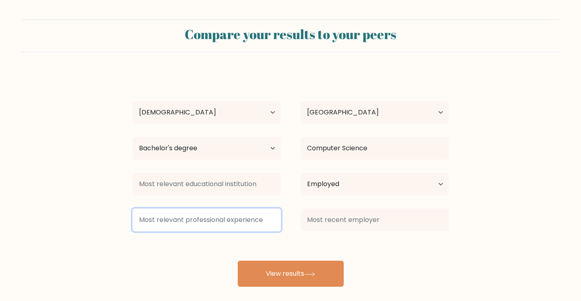
click at [176, 222] on input at bounding box center [207, 220] width 148 height 23
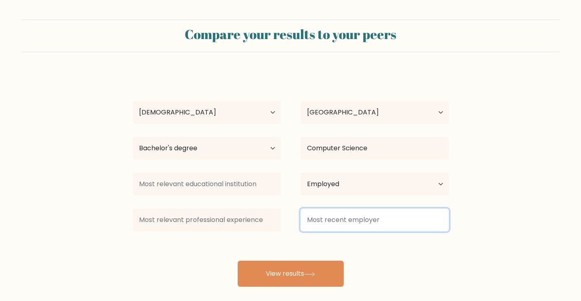
click at [344, 223] on input at bounding box center [375, 220] width 148 height 23
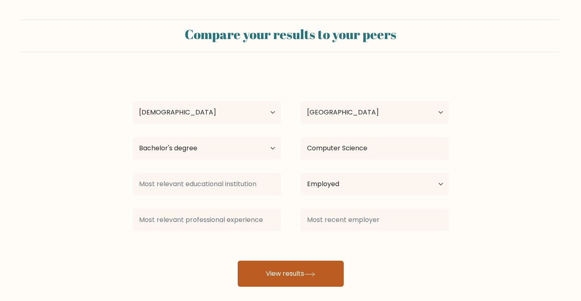
click at [288, 272] on button "View results" at bounding box center [291, 274] width 106 height 26
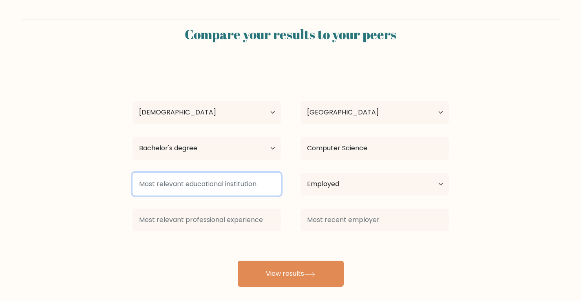
click at [170, 185] on input at bounding box center [207, 184] width 148 height 23
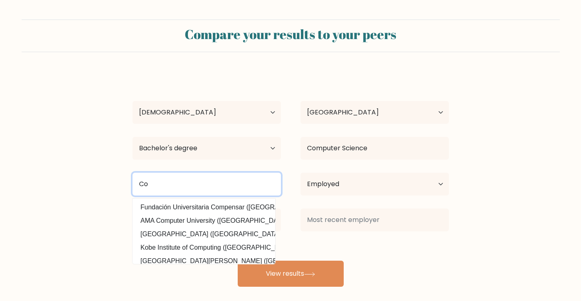
type input "C"
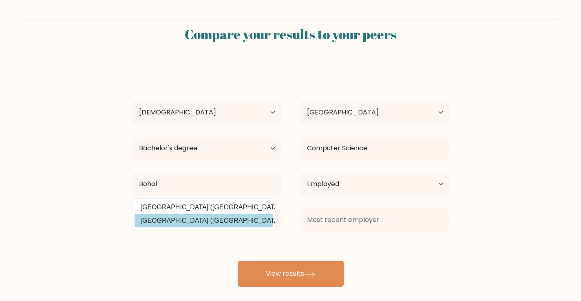
click at [205, 224] on option "Bohol Island State University (Philippines)" at bounding box center [204, 221] width 139 height 13
type input "[GEOGRAPHIC_DATA]"
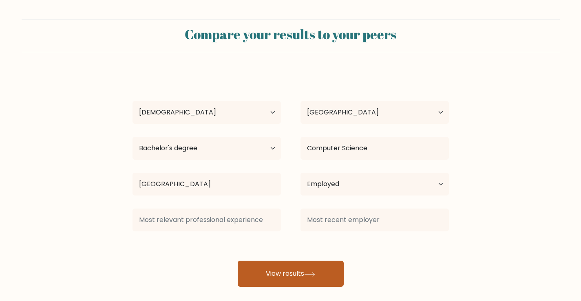
click at [312, 275] on icon at bounding box center [309, 274] width 11 height 4
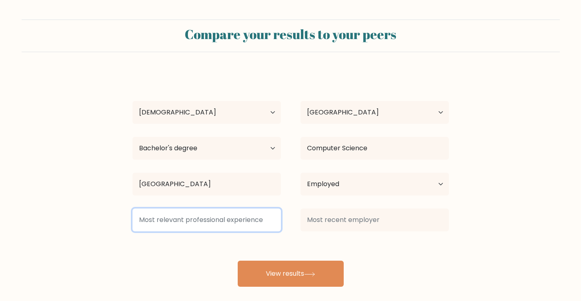
click at [182, 223] on input at bounding box center [207, 220] width 148 height 23
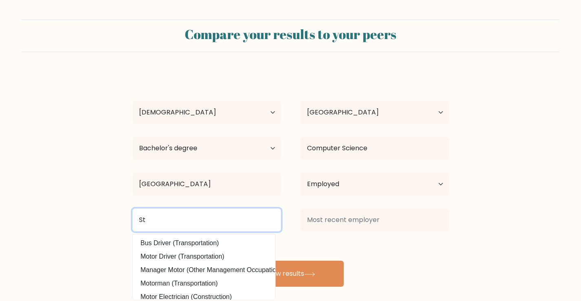
type input "S"
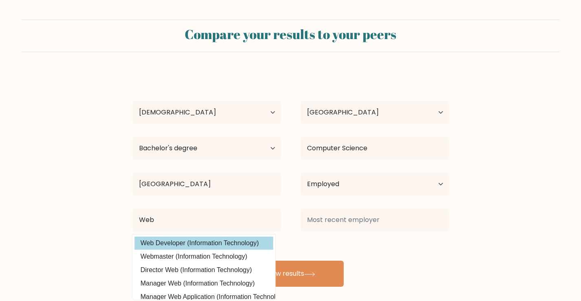
click at [172, 239] on option "Web Developer (Information Technology)" at bounding box center [204, 243] width 139 height 13
type input "Web Developer"
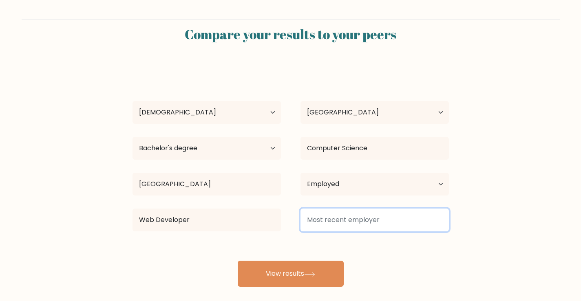
click at [367, 228] on input at bounding box center [375, 220] width 148 height 23
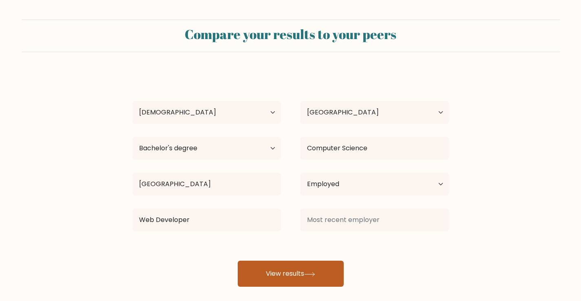
click at [305, 270] on button "View results" at bounding box center [291, 274] width 106 height 26
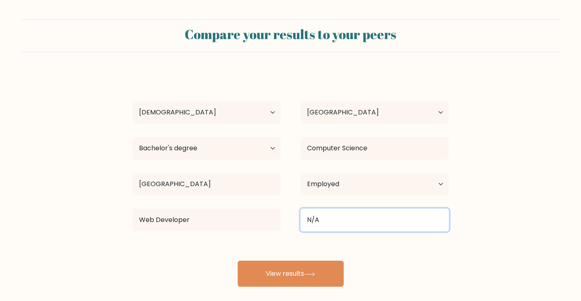
type input "N/A"
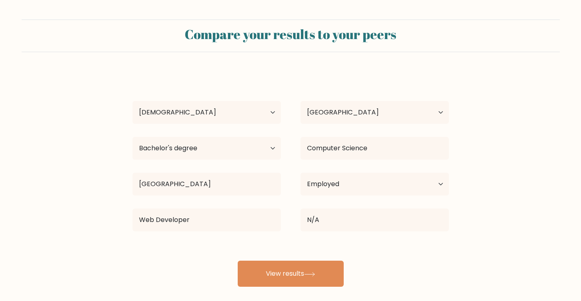
click at [311, 289] on div "Compare your results to your peers Eve Rolyn Pojadas Age Under 18 years old 18-…" at bounding box center [290, 154] width 581 height 309
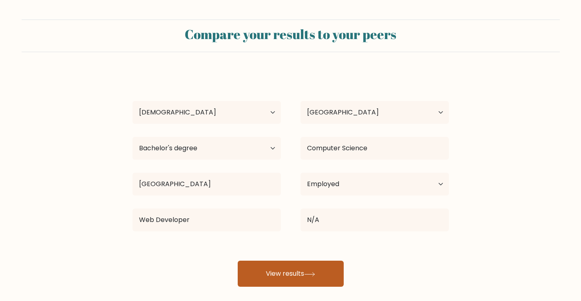
click at [309, 283] on button "View results" at bounding box center [291, 274] width 106 height 26
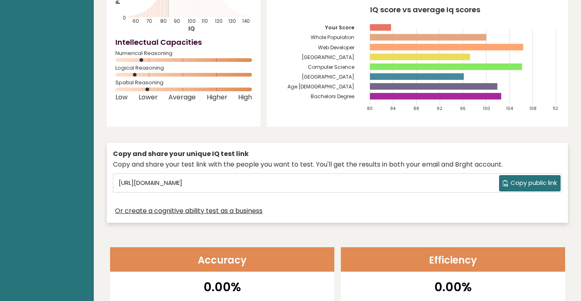
scroll to position [136, 0]
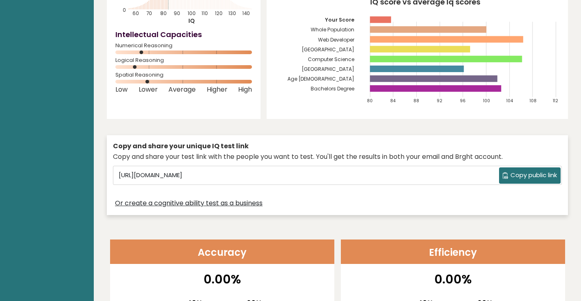
click at [529, 171] on span "Copy public link" at bounding box center [534, 175] width 46 height 9
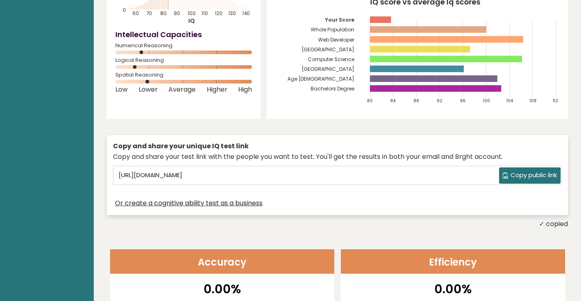
click at [522, 171] on span "Copy public link" at bounding box center [534, 175] width 46 height 9
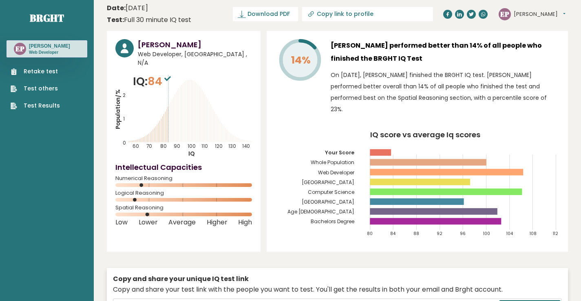
scroll to position [0, 0]
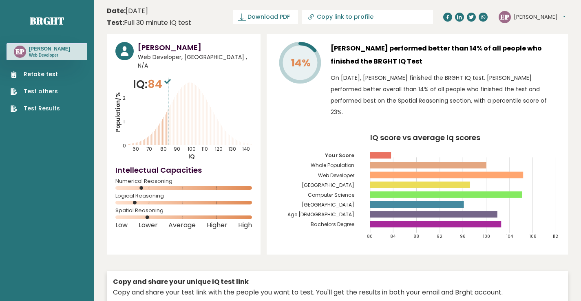
click at [289, 7] on header "Date: [DATE] Test: Full 30 minute IQ test Download PDF Downloading... Downloadi…" at bounding box center [337, 17] width 461 height 26
click at [290, 15] on span "Download PDF" at bounding box center [269, 17] width 42 height 9
